Goal: Task Accomplishment & Management: Use online tool/utility

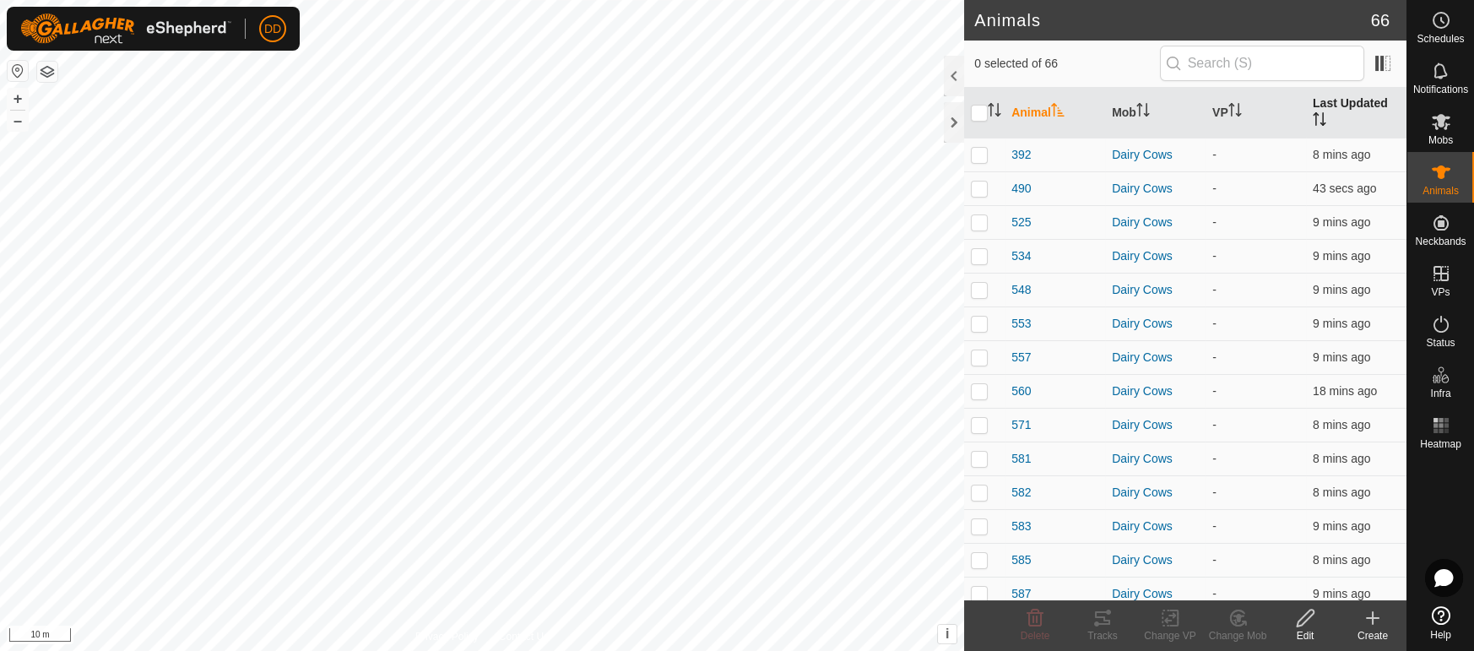
click at [1327, 100] on th "Last Updated" at bounding box center [1356, 113] width 100 height 51
click at [1330, 104] on th "Last Updated" at bounding box center [1356, 113] width 100 height 51
click at [1441, 135] on span "Mobs" at bounding box center [1440, 140] width 24 height 10
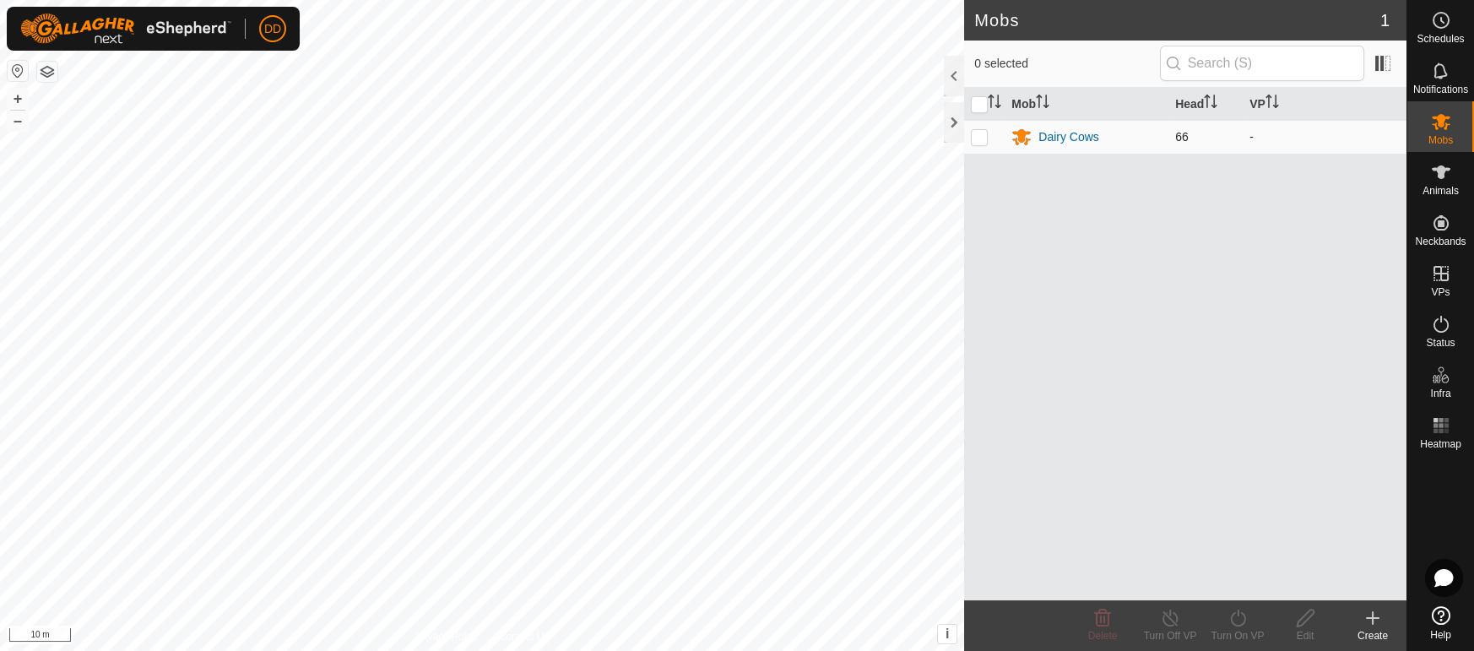
click at [976, 138] on p-checkbox at bounding box center [979, 137] width 17 height 14
checkbox input "true"
click at [1243, 634] on div "Turn On VP" at bounding box center [1237, 635] width 68 height 15
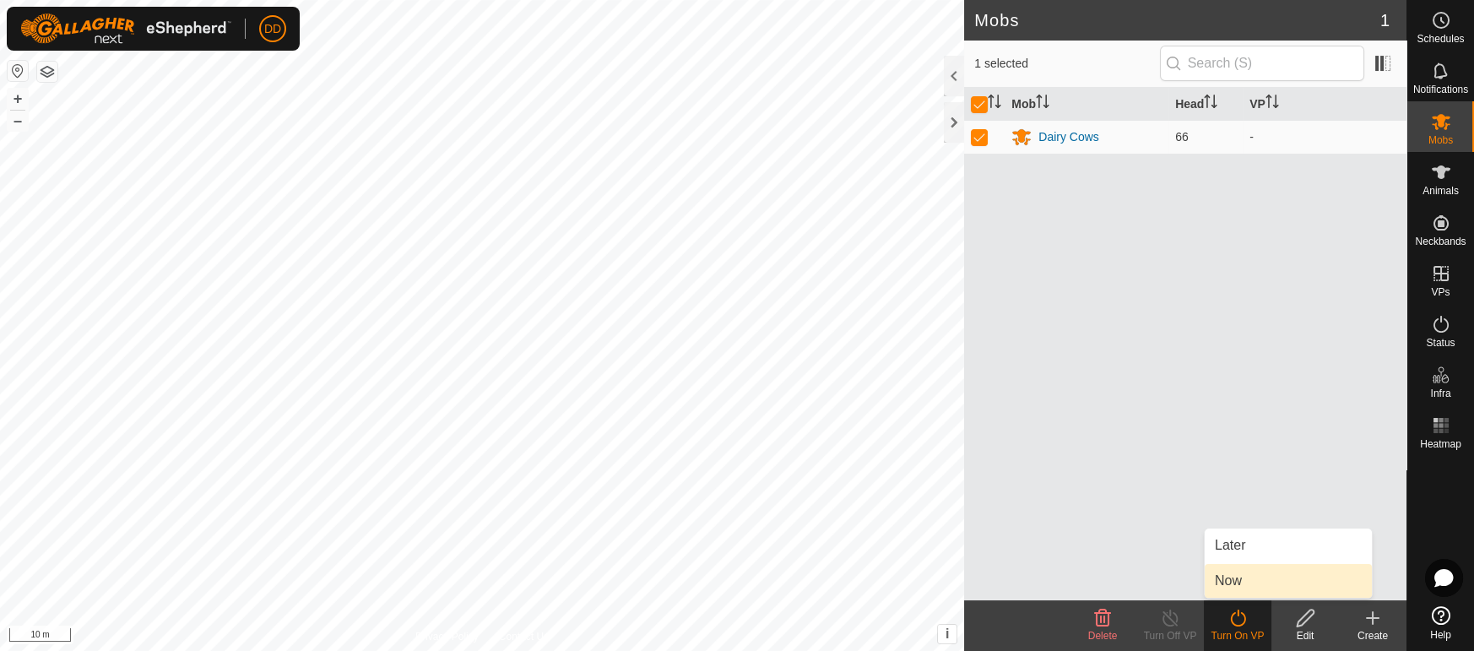
click at [1233, 587] on link "Now" at bounding box center [1287, 581] width 167 height 34
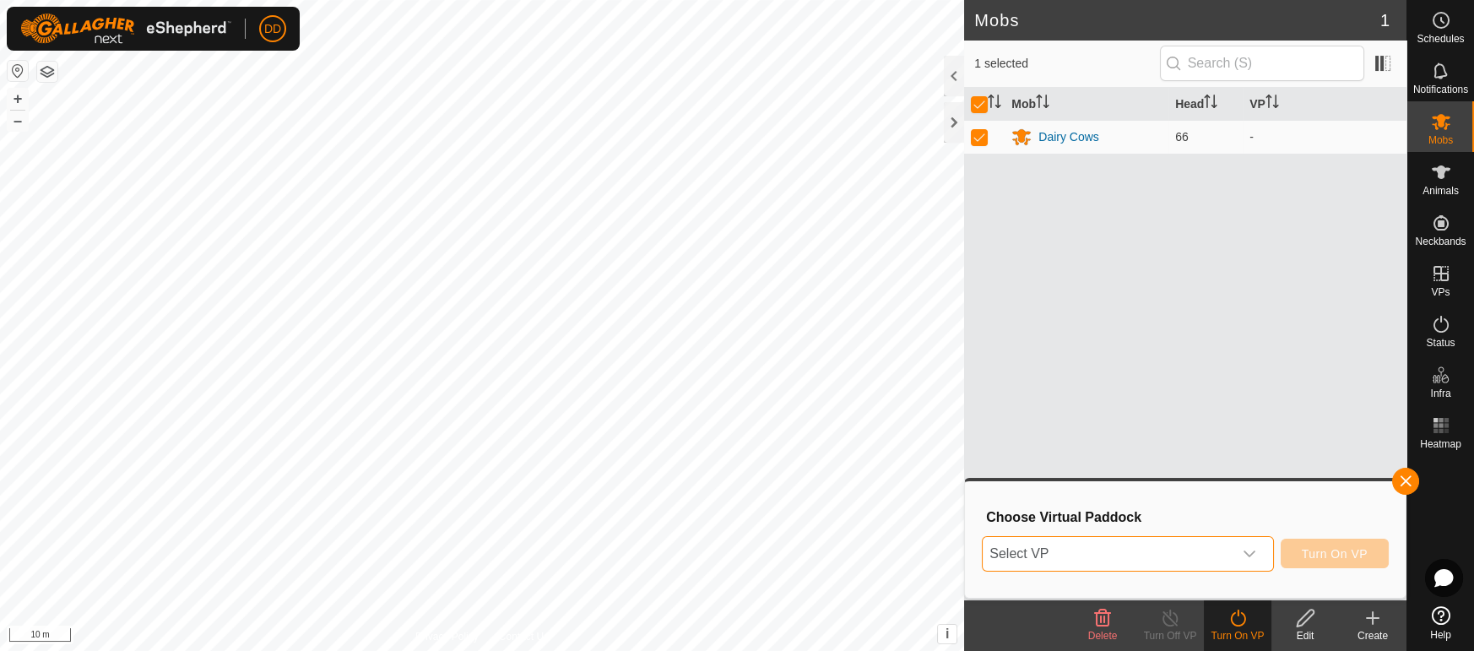
click at [1194, 562] on span "Select VP" at bounding box center [1106, 554] width 249 height 34
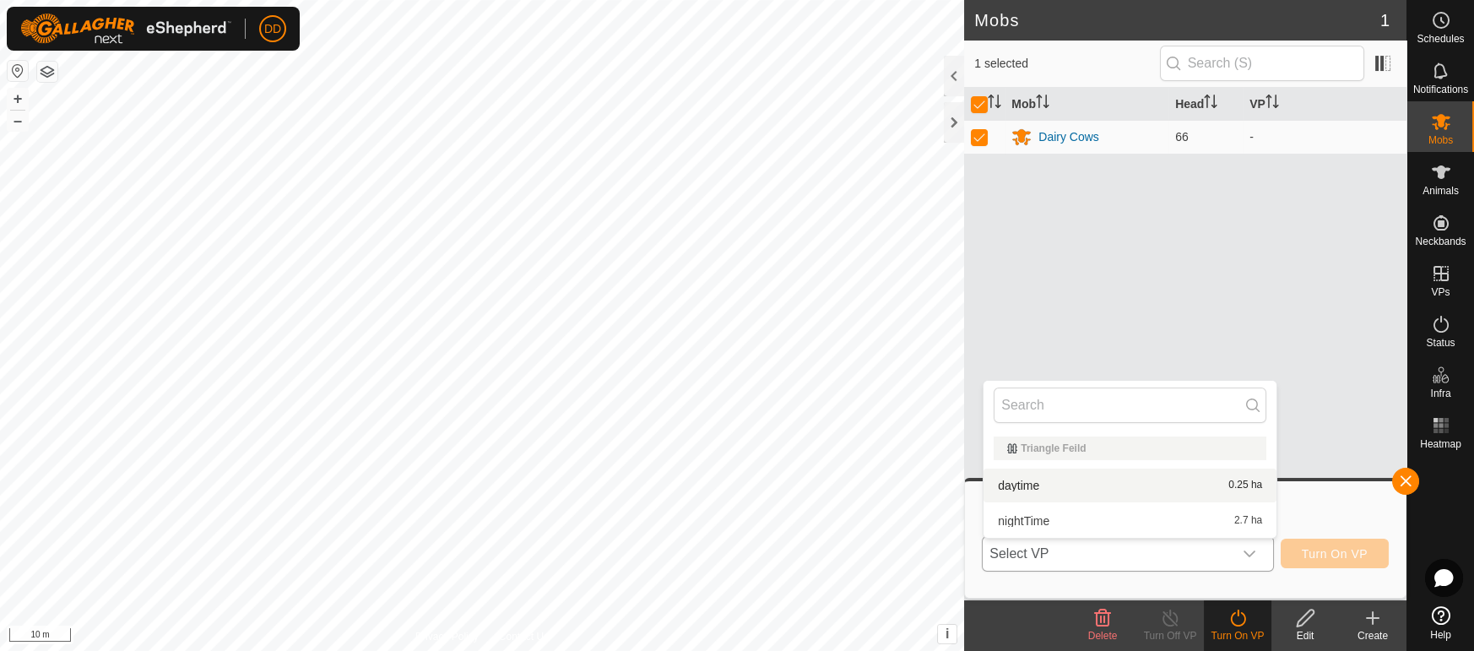
click at [1203, 484] on li "daytime 0.25 ha" at bounding box center [1129, 485] width 293 height 34
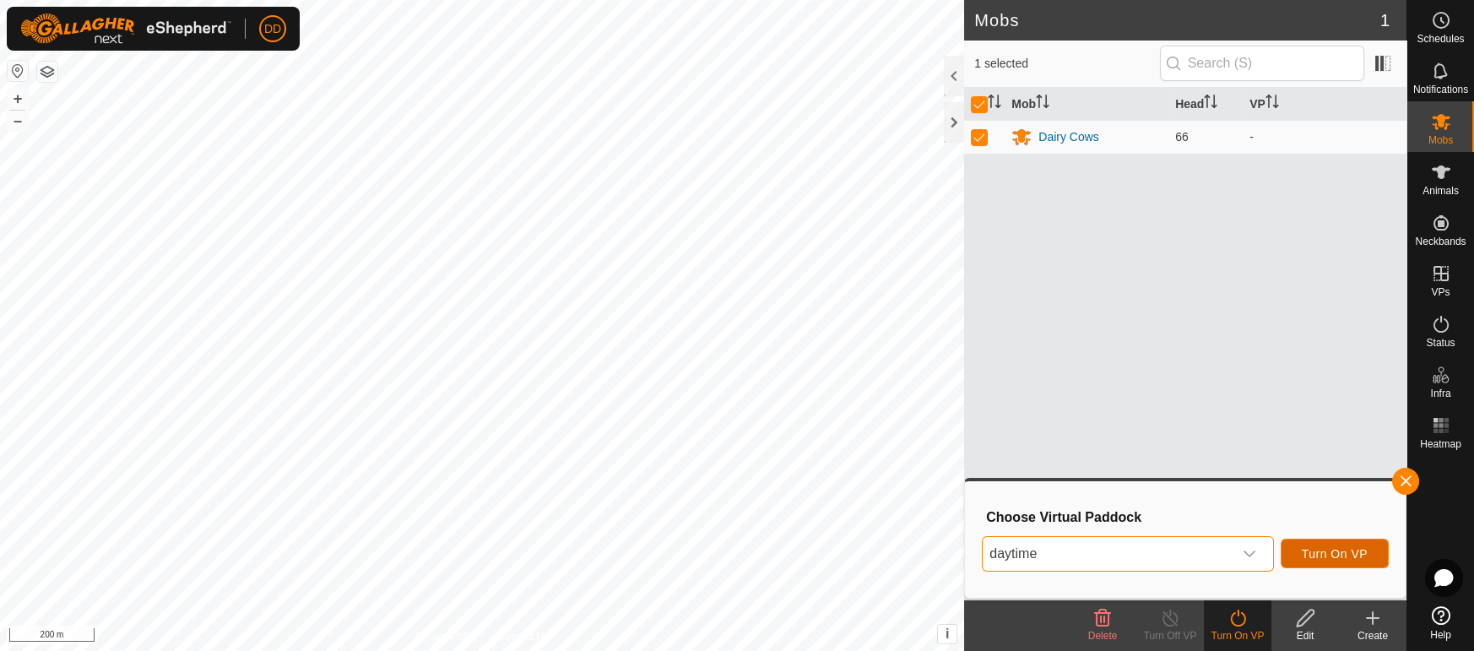
click at [1328, 565] on button "Turn On VP" at bounding box center [1334, 553] width 108 height 30
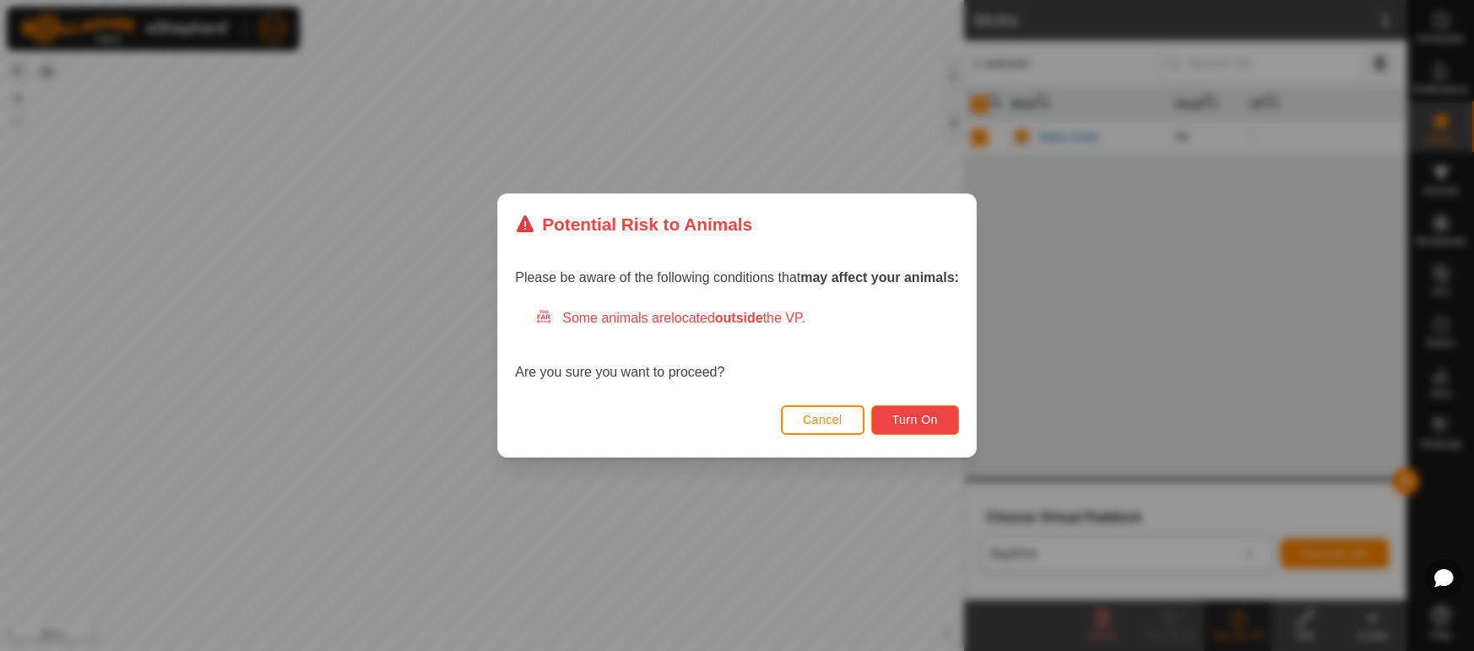
click at [911, 419] on span "Turn On" at bounding box center [915, 420] width 46 height 14
